Goal: Task Accomplishment & Management: Complete application form

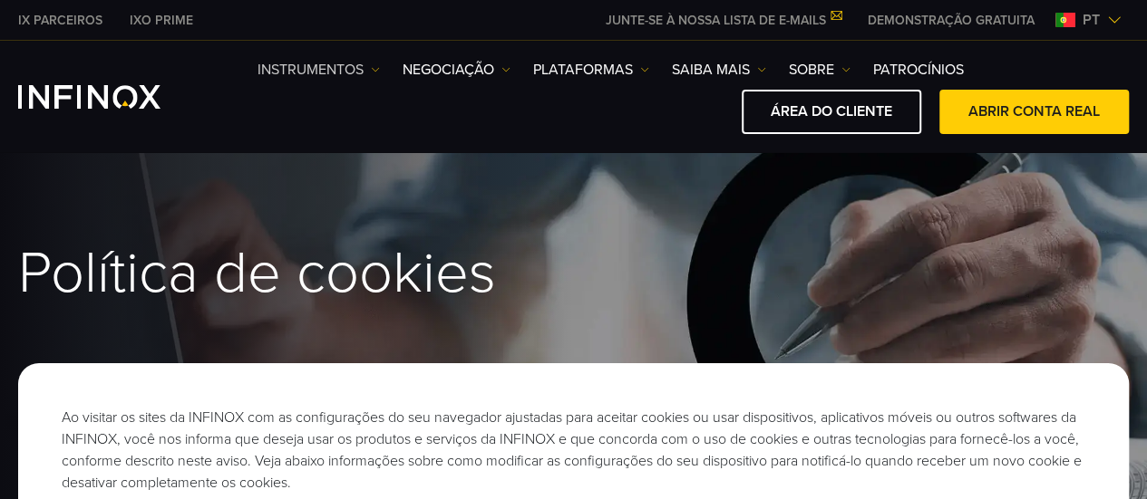
click at [362, 71] on link "Instrumentos" at bounding box center [318, 70] width 122 height 22
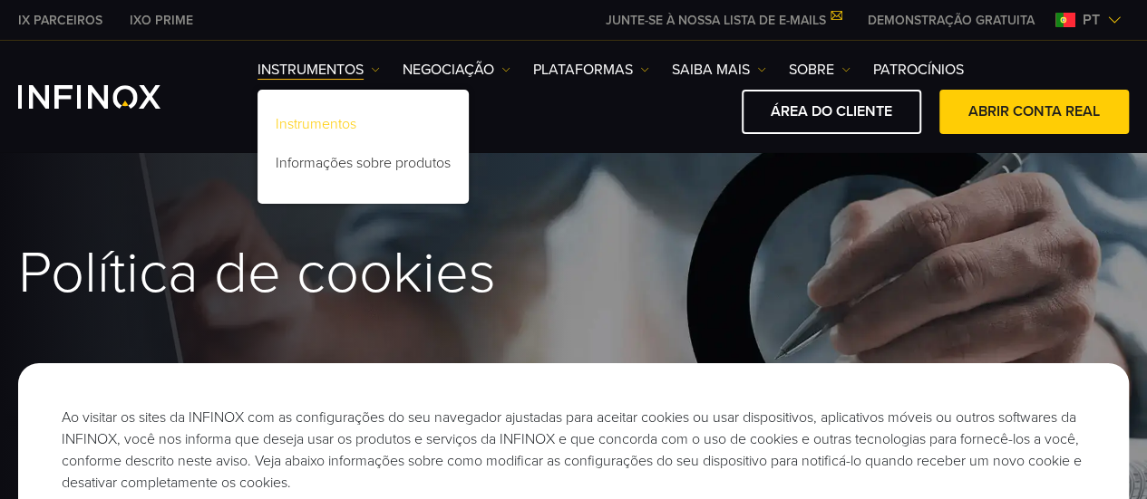
click at [330, 118] on link "Instrumentos" at bounding box center [362, 127] width 211 height 39
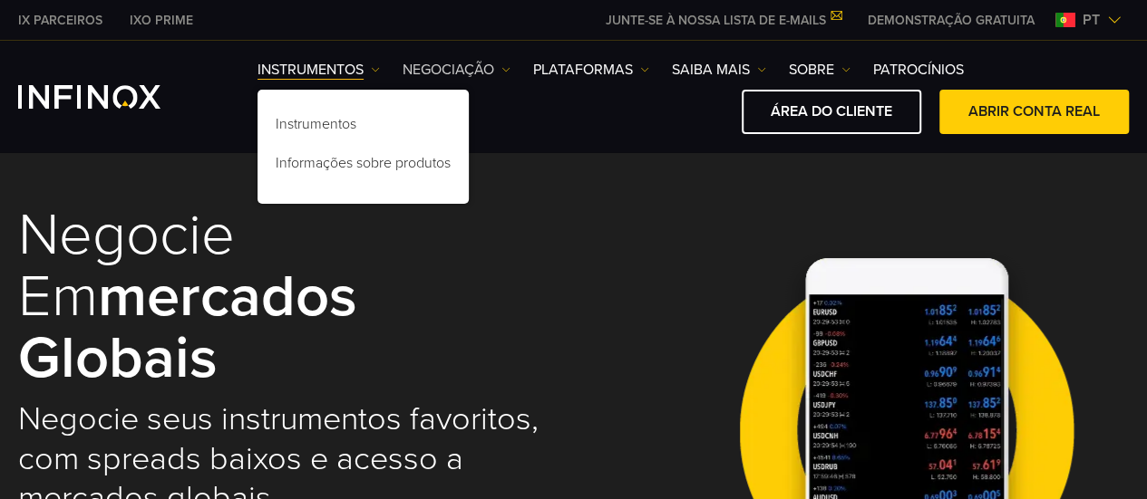
click at [509, 62] on link "NEGOCIAÇÃO" at bounding box center [456, 70] width 108 height 22
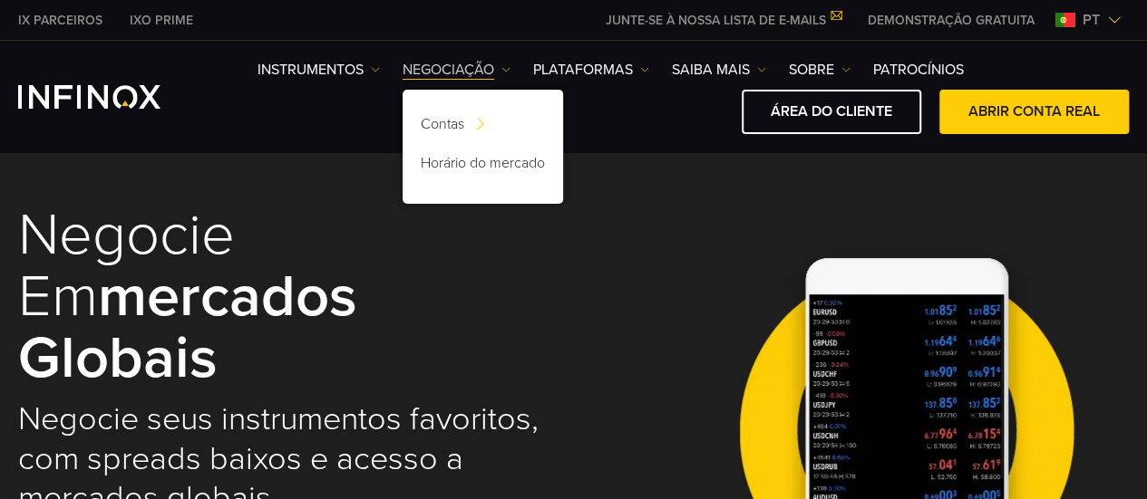
click at [509, 62] on link "NEGOCIAÇÃO" at bounding box center [456, 70] width 108 height 22
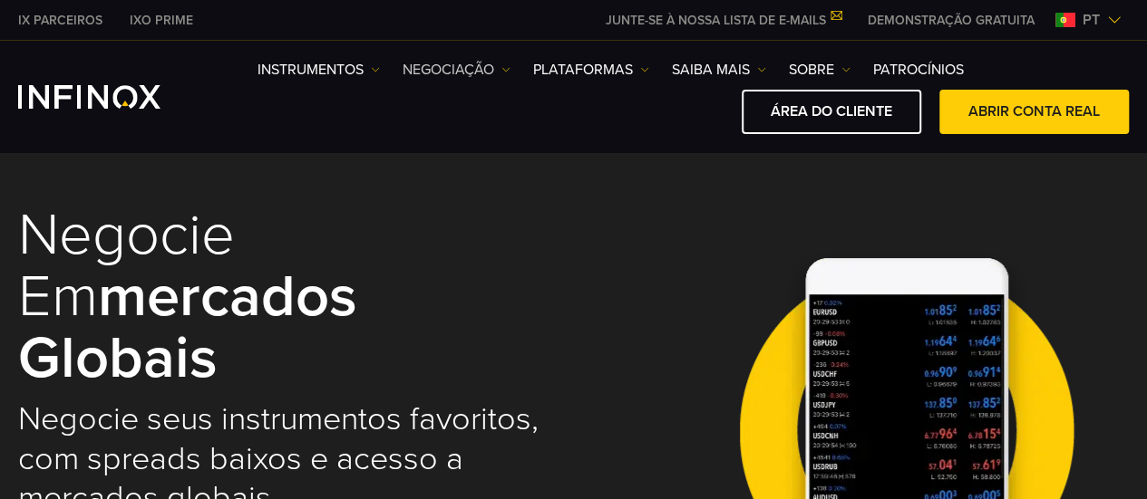
click at [509, 62] on link "NEGOCIAÇÃO" at bounding box center [456, 70] width 108 height 22
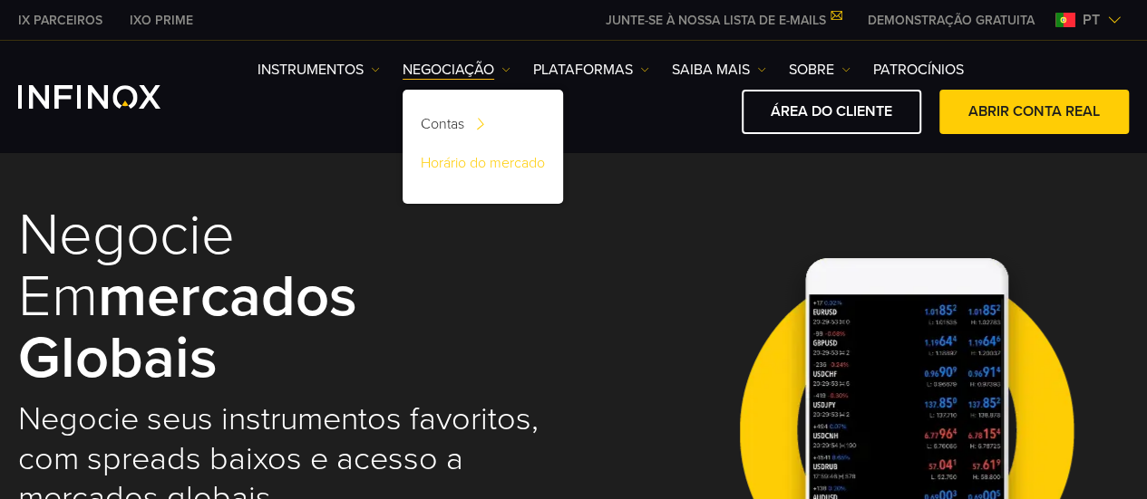
click at [477, 157] on link "Horário do mercado" at bounding box center [482, 166] width 160 height 39
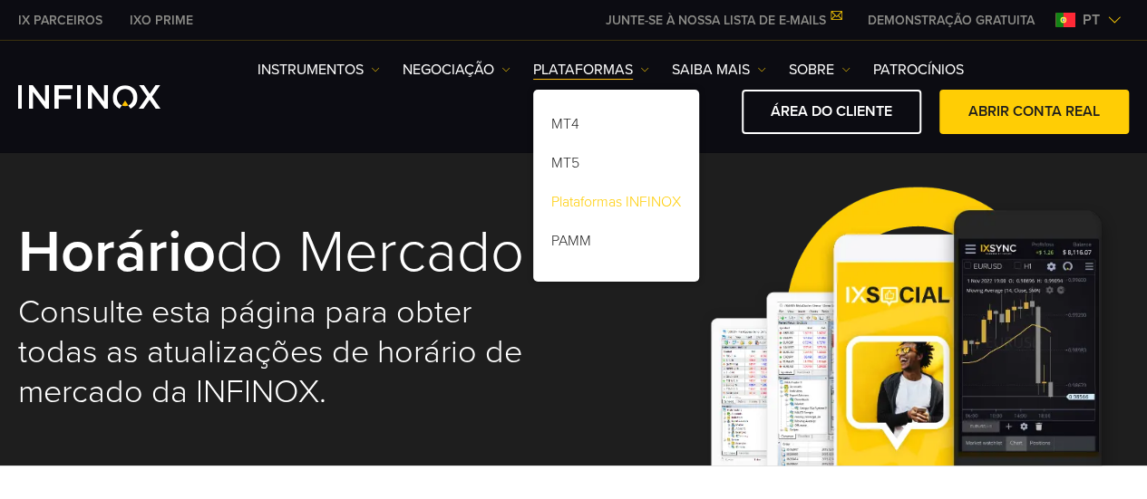
click at [620, 195] on link "Plataformas INFINOX" at bounding box center [616, 205] width 166 height 39
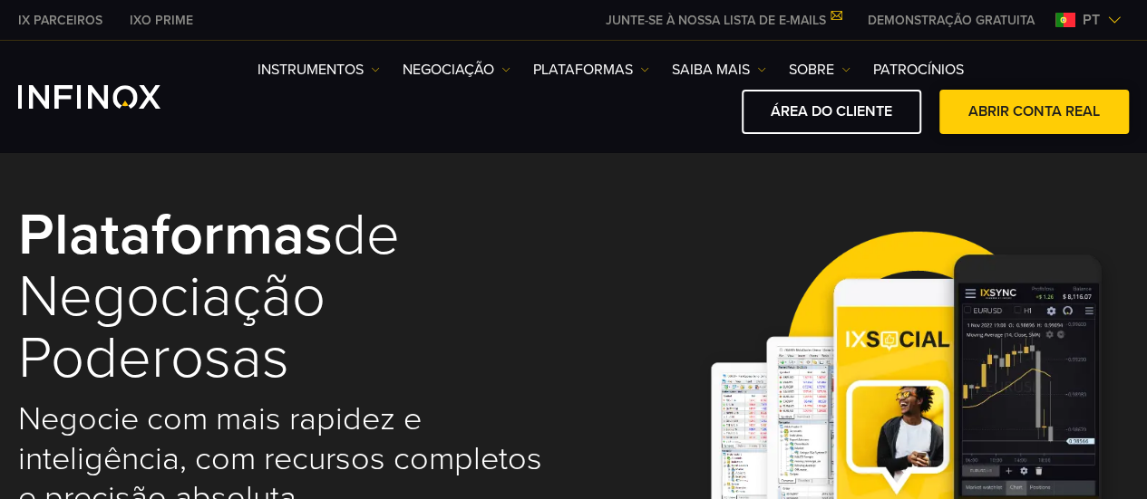
click at [1029, 111] on link "ABRIR CONTA REAL" at bounding box center [1033, 112] width 189 height 44
